Goal: Book appointment/travel/reservation

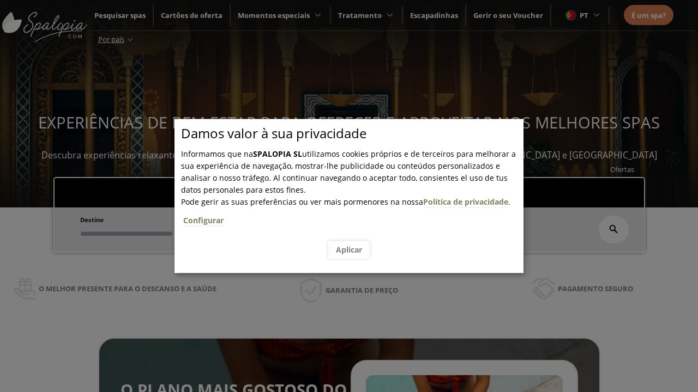
scroll to position [185, 0]
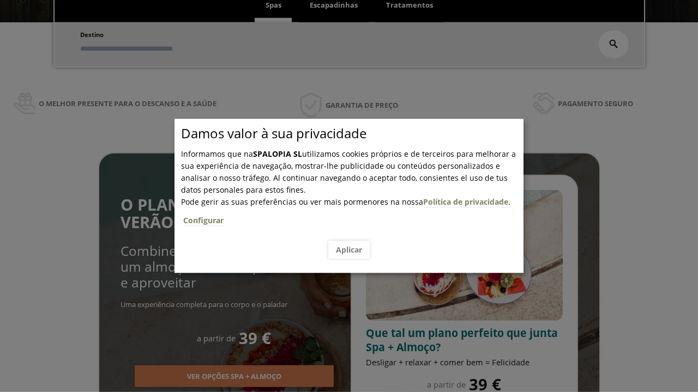
click at [334, 5] on span "Escapadinhas" at bounding box center [334, 5] width 48 height 10
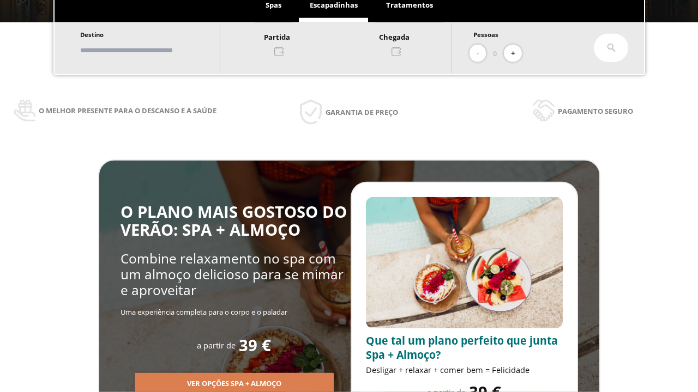
click at [154, 50] on input "text" at bounding box center [145, 50] width 136 height 19
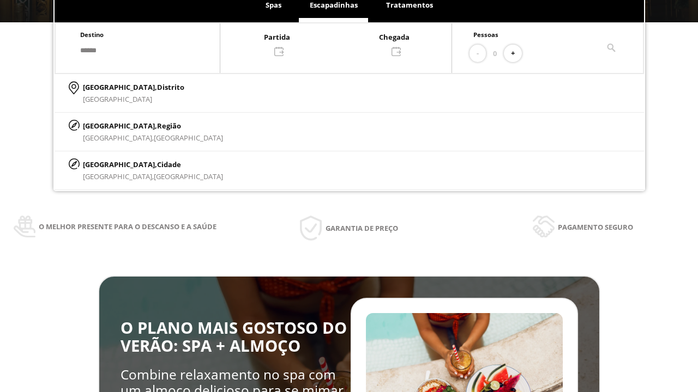
type input "******"
click at [109, 164] on p "[GEOGRAPHIC_DATA], Cidade" at bounding box center [153, 165] width 140 height 12
click at [347, 43] on div at bounding box center [335, 44] width 231 height 26
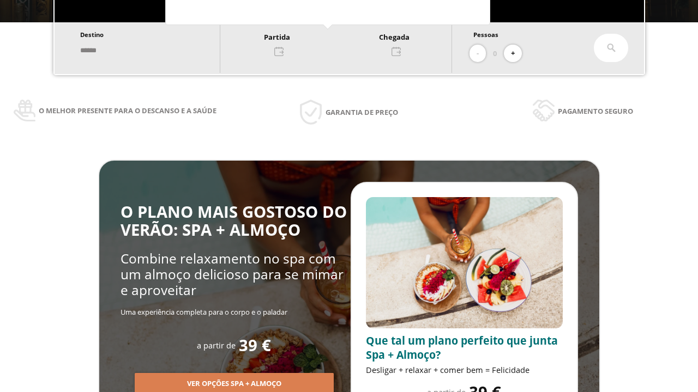
scroll to position [0, 0]
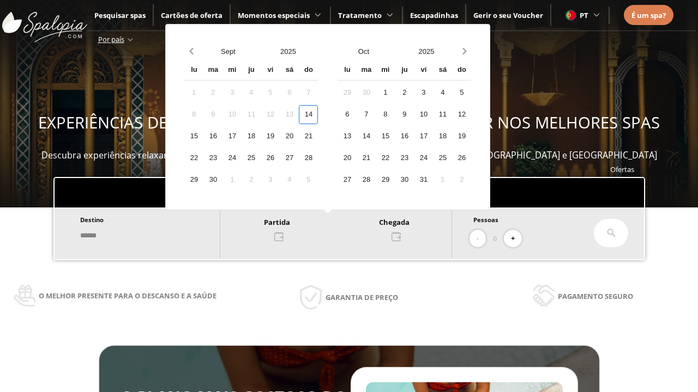
click at [222, 136] on div "16" at bounding box center [212, 136] width 19 height 19
click at [241, 136] on div "17" at bounding box center [231, 136] width 19 height 19
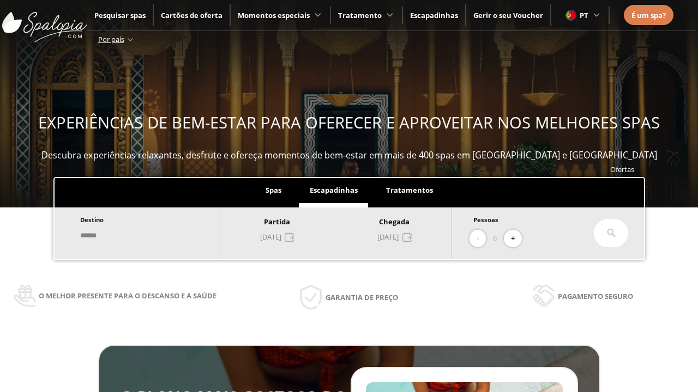
click at [516, 239] on button "+" at bounding box center [513, 239] width 18 height 18
click at [611, 233] on icon at bounding box center [611, 233] width 9 height 9
